Goal: Task Accomplishment & Management: Manage account settings

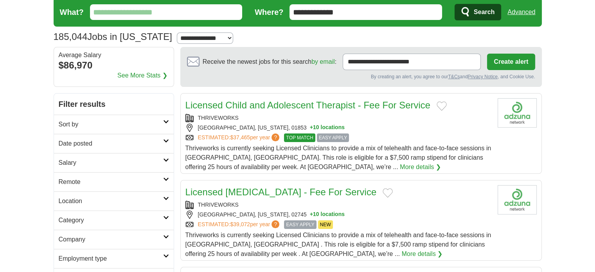
scroll to position [62, 0]
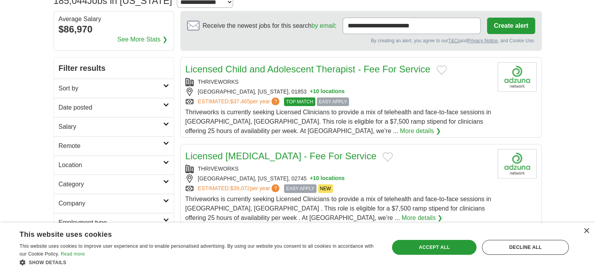
click at [153, 77] on h2 "Filter results" at bounding box center [114, 68] width 120 height 21
click at [149, 84] on h2 "Sort by" at bounding box center [111, 88] width 104 height 9
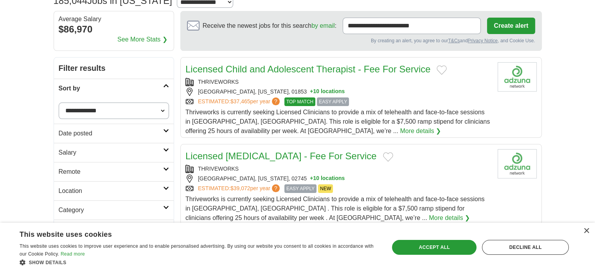
click at [117, 111] on select "**********" at bounding box center [114, 110] width 110 height 16
select select "**********"
click at [59, 102] on select "**********" at bounding box center [114, 110] width 110 height 16
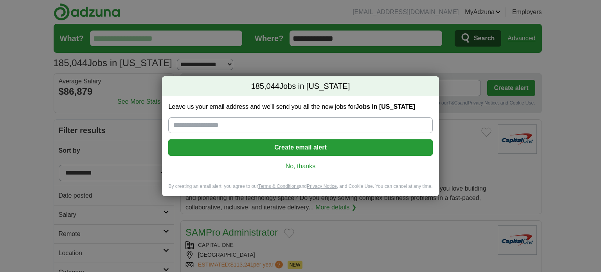
click at [266, 164] on link "No, thanks" at bounding box center [300, 166] width 252 height 9
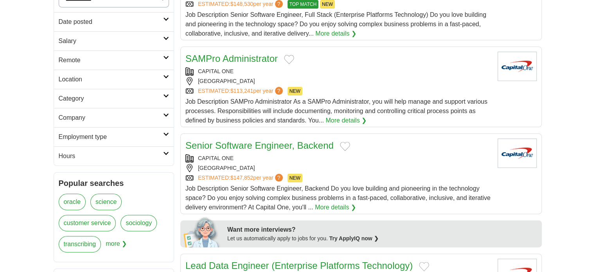
scroll to position [178, 0]
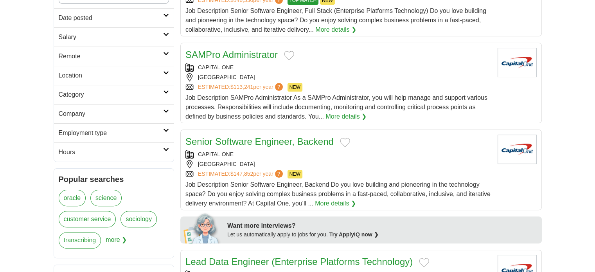
click at [147, 72] on h2 "Location" at bounding box center [111, 75] width 104 height 9
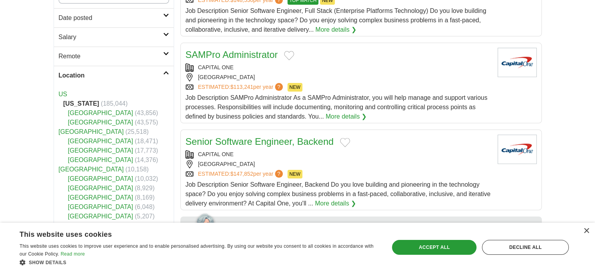
click at [147, 72] on h2 "Location" at bounding box center [111, 75] width 104 height 9
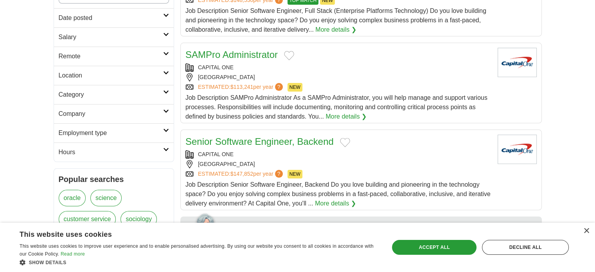
click at [119, 92] on h2 "Category" at bounding box center [111, 94] width 104 height 9
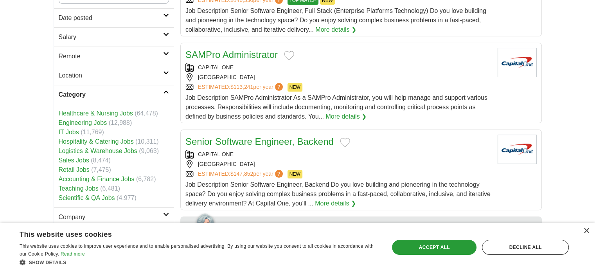
click at [74, 129] on link "IT Jobs" at bounding box center [69, 132] width 20 height 7
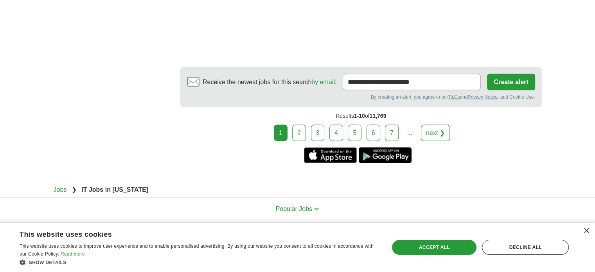
scroll to position [1457, 0]
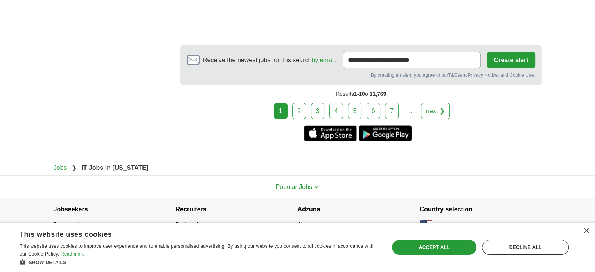
click at [302, 110] on link "2" at bounding box center [299, 110] width 14 height 16
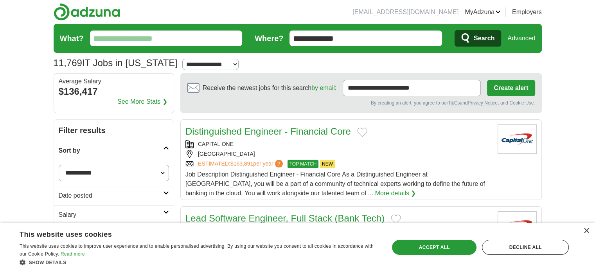
click at [0, 0] on link "Logout" at bounding box center [0, 0] width 0 height 0
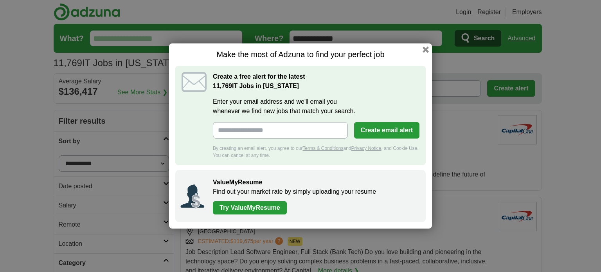
click at [422, 47] on div "Make the most of Adzuna to find your perfect job Create a free alert for the la…" at bounding box center [300, 135] width 263 height 185
click at [424, 47] on button "button" at bounding box center [425, 49] width 9 height 9
